Goal: Information Seeking & Learning: Understand process/instructions

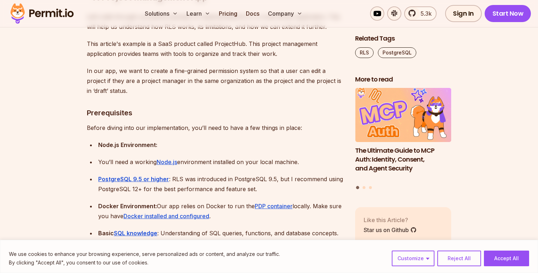
scroll to position [1302, 0]
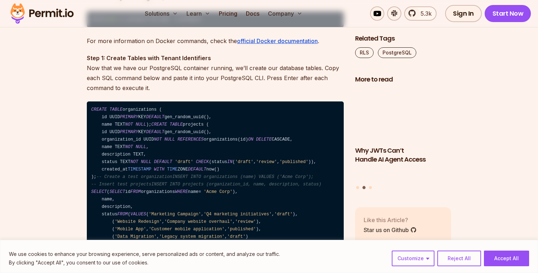
scroll to position [1555, 0]
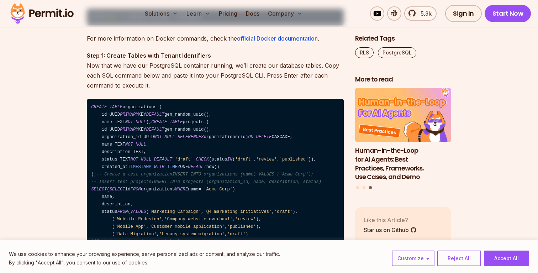
click at [141, 109] on code "CREATE TABLE organizations ( id UUID PRIMARY KEY DEFAULT gen_random_uuid(), nam…" at bounding box center [215, 174] width 257 height 151
click at [134, 128] on code "CREATE TABLE organizations ( id UUID PRIMARY KEY DEFAULT gen_random_uuid(), nam…" at bounding box center [215, 174] width 257 height 151
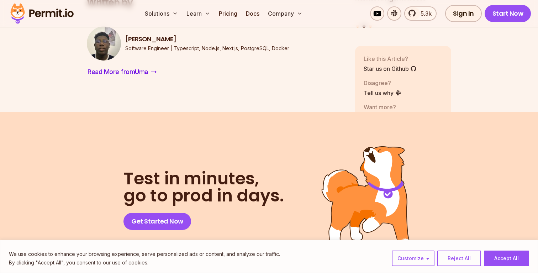
scroll to position [7421, 0]
